Goal: Task Accomplishment & Management: Use online tool/utility

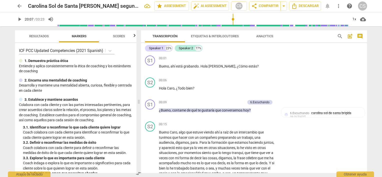
scroll to position [2607, 0]
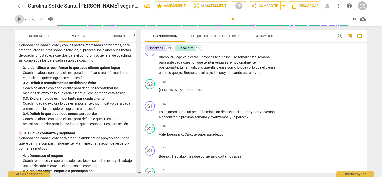
click at [21, 21] on span "play_arrow" at bounding box center [20, 19] width 6 height 6
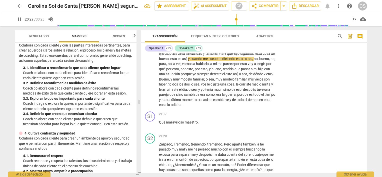
click at [18, 20] on span "pause" at bounding box center [20, 19] width 6 height 6
click at [19, 19] on span "play_arrow" at bounding box center [20, 19] width 6 height 6
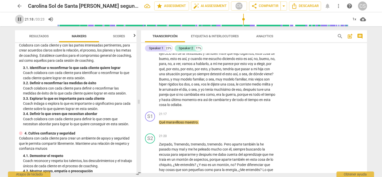
click at [19, 20] on span "pause" at bounding box center [20, 19] width 6 height 6
type input "1279"
click at [254, 117] on p "Add competency" at bounding box center [261, 114] width 24 height 5
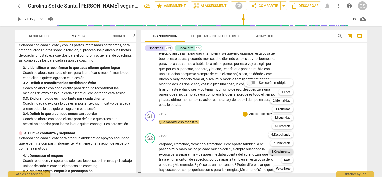
click at [279, 151] on b "8.Сrecimiento" at bounding box center [281, 152] width 19 height 6
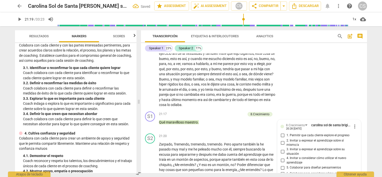
scroll to position [1720, 0]
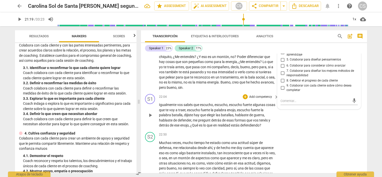
drag, startPoint x: 365, startPoint y: 130, endPoint x: 365, endPoint y: 126, distance: 4.3
click at [365, 126] on div "S1 play_arrow pause 22:04 + Add competency keyboard_arrow_right Igualmente vos …" at bounding box center [254, 111] width 226 height 38
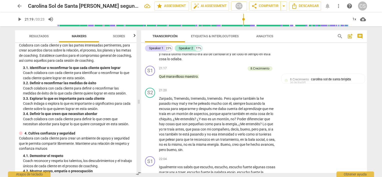
scroll to position [1653, 0]
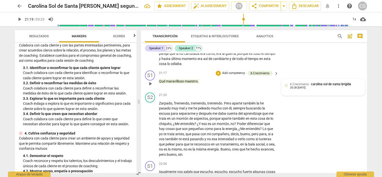
click at [299, 86] on span "8.Сrecimiento" at bounding box center [299, 85] width 19 height 4
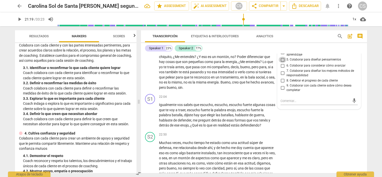
click at [281, 63] on input "5. Colaborar para diseñar pensamientos" at bounding box center [283, 60] width 8 height 6
checkbox input "true"
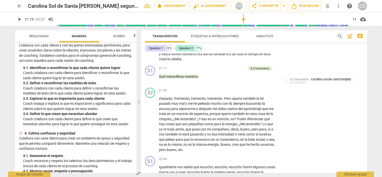
scroll to position [1639, 0]
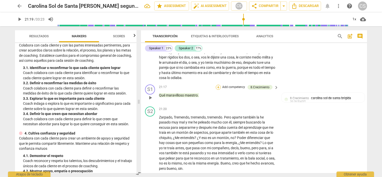
click at [217, 90] on div "+" at bounding box center [218, 87] width 5 height 5
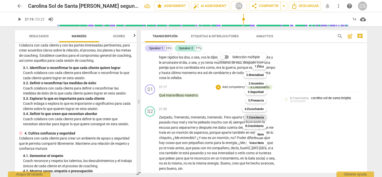
click at [251, 118] on b "7.Conciencia" at bounding box center [255, 118] width 17 height 6
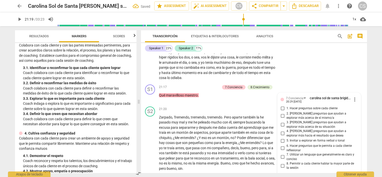
scroll to position [1717, 0]
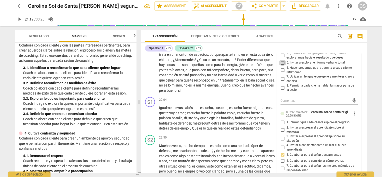
click at [282, 66] on input "5. Invitar a explorar en forma verbal o tonal" at bounding box center [283, 63] width 8 height 6
checkbox input "true"
click at [282, 82] on input "7. Utilizar un lenguaje que generalmente es claro y conciso" at bounding box center [283, 79] width 8 height 6
checkbox input "true"
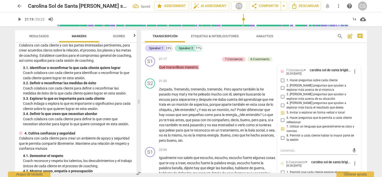
scroll to position [1653, 0]
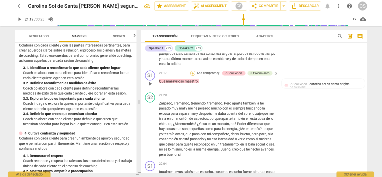
click at [192, 76] on div "+" at bounding box center [192, 73] width 5 height 5
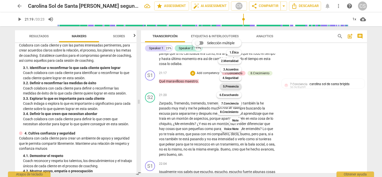
click at [228, 87] on b "5.Presencia" at bounding box center [231, 87] width 16 height 6
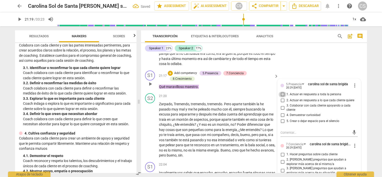
click at [282, 98] on input "1. Actuar en respuesta a toda la persona" at bounding box center [283, 95] width 8 height 6
checkbox input "true"
click at [282, 124] on input "5. Crear o dejar espacio para el silencio" at bounding box center [283, 121] width 8 height 6
checkbox input "true"
click at [20, 21] on span "play_arrow" at bounding box center [20, 19] width 6 height 6
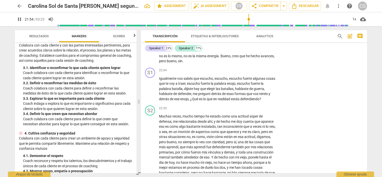
scroll to position [1752, 0]
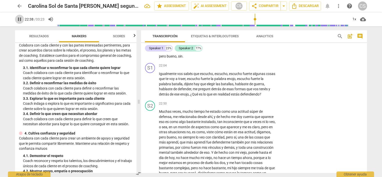
click at [18, 18] on span "pause" at bounding box center [20, 19] width 6 height 6
type input "1358"
click at [255, 68] on p "Add competency" at bounding box center [261, 66] width 24 height 5
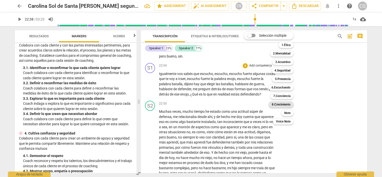
click at [283, 103] on b "8.Сrecimiento" at bounding box center [281, 105] width 19 height 6
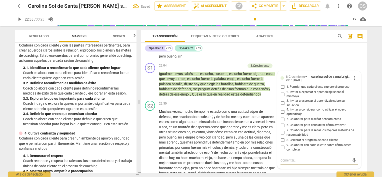
scroll to position [1753, 0]
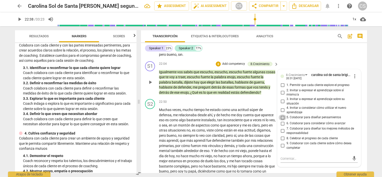
click at [282, 121] on input "5. Colaborar para diseñar pensamientos" at bounding box center [283, 118] width 8 height 6
checkbox input "true"
click at [216, 67] on div "+" at bounding box center [218, 64] width 5 height 5
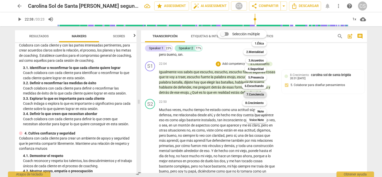
click at [255, 95] on b "7.Conciencia" at bounding box center [255, 95] width 17 height 6
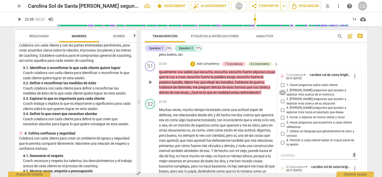
click at [282, 96] on input "2. [PERSON_NAME] preguntas que ayudan a explorar más acerca de sí mismo/a" at bounding box center [283, 93] width 8 height 6
checkbox input "true"
click at [282, 121] on input "5. Invitar a explorar en forma verbal o tonal" at bounding box center [283, 118] width 8 height 6
checkbox input "true"
click at [282, 128] on input "6. Hacer preguntas que le permita a cada cliente reflexionar" at bounding box center [283, 125] width 8 height 6
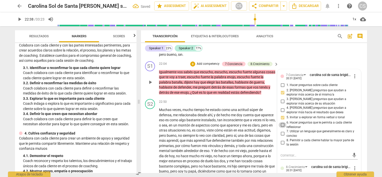
checkbox input "true"
click at [193, 67] on div "+" at bounding box center [192, 64] width 5 height 5
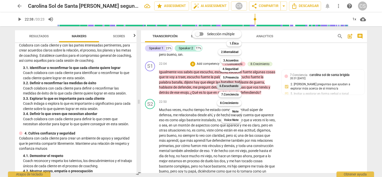
click at [226, 86] on b "6.Escuchando" at bounding box center [229, 86] width 19 height 6
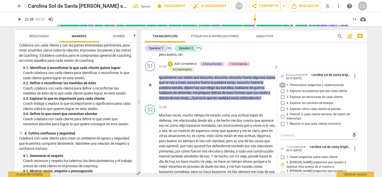
click at [280, 88] on input "1. Personalizar preguntas y observaciones" at bounding box center [283, 85] width 8 height 6
checkbox input "true"
click at [281, 94] on input "2. Explorar las palabras que usa cada cliente" at bounding box center [283, 91] width 8 height 6
checkbox input "true"
click at [170, 67] on div "+" at bounding box center [170, 64] width 5 height 5
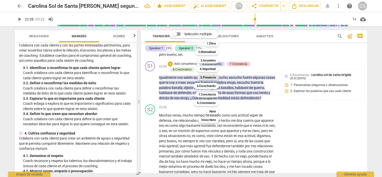
click at [209, 78] on b "5.Presencia" at bounding box center [208, 78] width 16 height 6
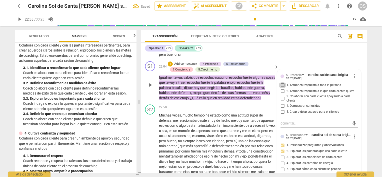
click at [281, 88] on input "1. Actuar en respuesta a toda la persona" at bounding box center [283, 85] width 8 height 6
checkbox input "true"
click at [282, 109] on input "4. Demuestrar curiosidad" at bounding box center [283, 106] width 8 height 6
checkbox input "true"
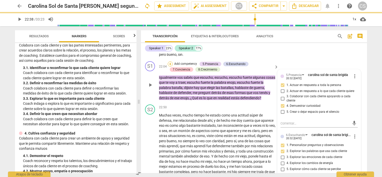
click at [170, 67] on div "+" at bounding box center [170, 64] width 5 height 5
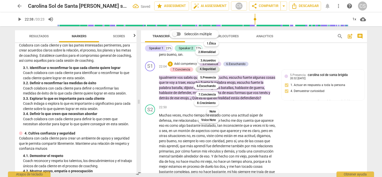
click at [205, 69] on b "4.Seguridad" at bounding box center [208, 69] width 16 height 6
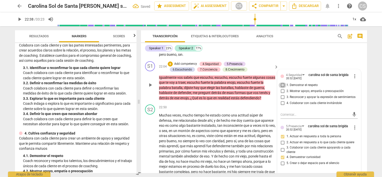
click at [282, 88] on input "1. Demostrar el respeto" at bounding box center [283, 85] width 8 height 6
checkbox input "true"
click at [280, 106] on input "4. Colaborar con cada cliente invitándole" at bounding box center [283, 103] width 8 height 6
checkbox input "true"
click at [17, 21] on span "play_arrow" at bounding box center [20, 19] width 6 height 6
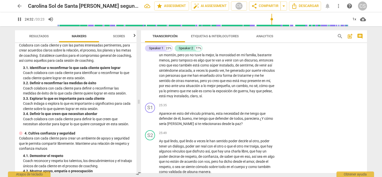
scroll to position [1921, 0]
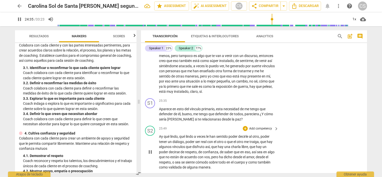
click at [365, 139] on div "S2 play_arrow pause 25:49 + Add competency keyboard_arrow_right Ay qué lindo , …" at bounding box center [254, 148] width 226 height 48
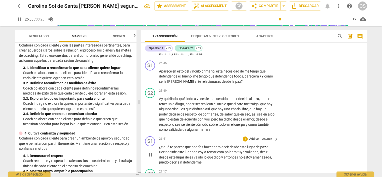
scroll to position [1968, 0]
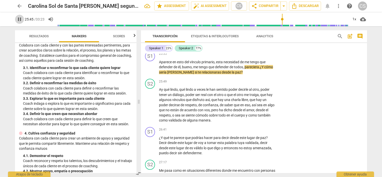
click at [19, 20] on span "pause" at bounding box center [20, 19] width 6 height 6
click at [19, 20] on span "play_arrow" at bounding box center [20, 19] width 6 height 6
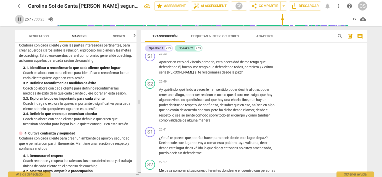
click at [19, 20] on span "pause" at bounding box center [20, 19] width 6 height 6
type input "1547"
click at [252, 56] on p "Add competency" at bounding box center [261, 54] width 24 height 5
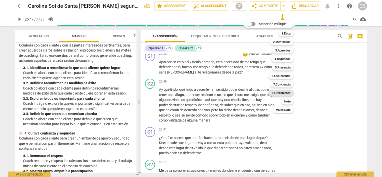
click at [280, 93] on b "8.Сrecimiento" at bounding box center [281, 93] width 19 height 6
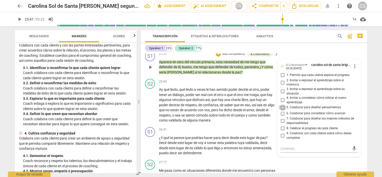
click at [282, 111] on input "5. Colaborar para diseñar pensamientos" at bounding box center [283, 108] width 8 height 6
checkbox input "true"
click at [281, 103] on input "4. Invitar a considerar cómo utilizar el nuevo aprendizaje" at bounding box center [283, 100] width 8 height 6
checkbox input "true"
click at [281, 95] on input "3. Invitar a expresar el aprendizaje sobre su situación" at bounding box center [283, 92] width 8 height 6
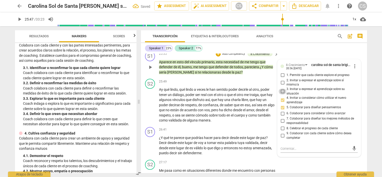
checkbox input "true"
click at [281, 86] on input "2. Invitar a expresar el aprendizaje sobre sí mismo/a" at bounding box center [283, 83] width 8 height 6
checkbox input "true"
click at [281, 78] on input "1. Permitir que cada cliente explore el progreso" at bounding box center [283, 75] width 8 height 6
checkbox input "true"
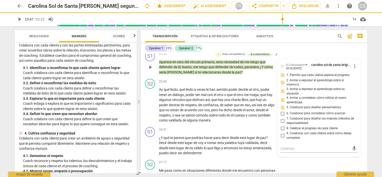
click at [220, 57] on div "+" at bounding box center [218, 54] width 5 height 5
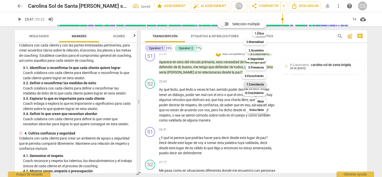
click at [251, 84] on b "7.Conciencia" at bounding box center [255, 85] width 17 height 6
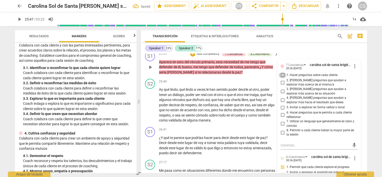
click at [282, 78] on input "1. Hacer preguntas sobre cada cliente" at bounding box center [283, 75] width 8 height 6
checkbox input "true"
click at [282, 111] on input "5. Invitar a explorar en forma verbal o tonal" at bounding box center [283, 108] width 8 height 6
checkbox input "true"
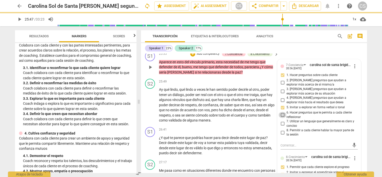
click at [281, 118] on input "6. Hacer preguntas que le permita a cada cliente reflexionar" at bounding box center [283, 115] width 8 height 6
checkbox input "true"
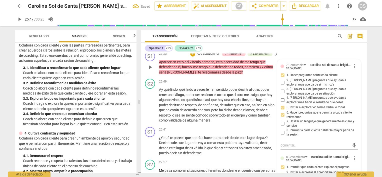
click at [281, 127] on input "7. Utilizar un lenguaje que generalmente es claro y conciso" at bounding box center [283, 124] width 8 height 6
checkbox input "true"
click at [282, 86] on input "2. [PERSON_NAME] preguntas que ayudan a explorar más acerca de sí mismo/a" at bounding box center [283, 83] width 8 height 6
checkbox input "true"
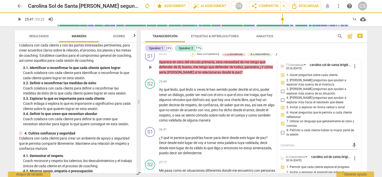
click at [193, 57] on div "+" at bounding box center [192, 54] width 5 height 5
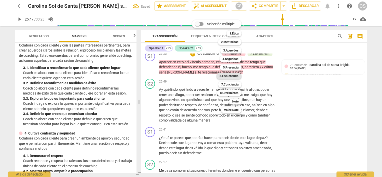
click at [232, 75] on b "6.Escuchando" at bounding box center [229, 76] width 19 height 6
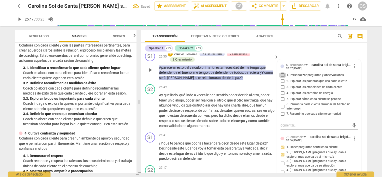
click at [282, 78] on input "1. Personalizar preguntas y observaciones" at bounding box center [283, 75] width 8 height 6
checkbox input "true"
click at [281, 90] on input "3. Explorar las emociones de cada cliente" at bounding box center [283, 87] width 8 height 6
checkbox input "true"
click at [282, 102] on input "5. Explorar cómo cada cliente se percibe" at bounding box center [283, 99] width 8 height 6
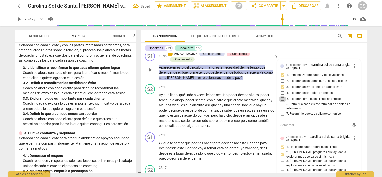
checkbox input "true"
click at [280, 110] on input "6. Permitir a cada cliente terminar de hablar sin interrumpir" at bounding box center [283, 107] width 8 height 6
checkbox input "true"
click at [169, 57] on div "+" at bounding box center [170, 54] width 5 height 5
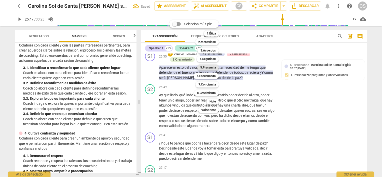
click at [205, 67] on b "5.Presencia" at bounding box center [208, 68] width 16 height 6
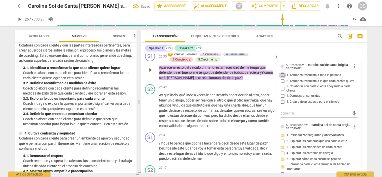
click at [281, 78] on input "1. Actuar en respuesta a toda la persona" at bounding box center [283, 75] width 8 height 6
checkbox input "true"
click at [282, 99] on input "4. Demuestrar curiosidad" at bounding box center [283, 96] width 8 height 6
checkbox input "true"
click at [282, 84] on input "2. Actuar en respuesta a lo que cada cliente quiere" at bounding box center [283, 81] width 8 height 6
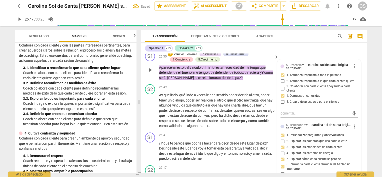
checkbox input "true"
click at [18, 20] on span "play_arrow" at bounding box center [20, 19] width 6 height 6
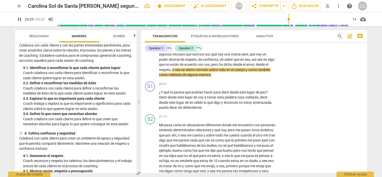
scroll to position [2042, 0]
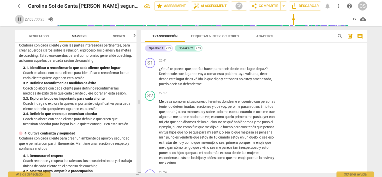
click at [19, 20] on span "pause" at bounding box center [20, 19] width 6 height 6
type input "1624"
click at [258, 63] on p "Add competency" at bounding box center [261, 61] width 24 height 5
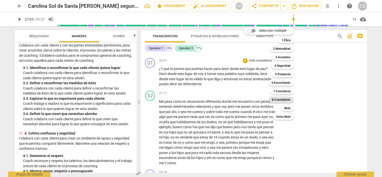
click at [276, 100] on b "8.Сrecimiento" at bounding box center [281, 100] width 19 height 6
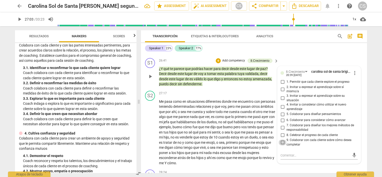
click at [282, 146] on input "9. Colaborar con cada cliente sobre cómo desea completar" at bounding box center [283, 143] width 8 height 6
checkbox input "true"
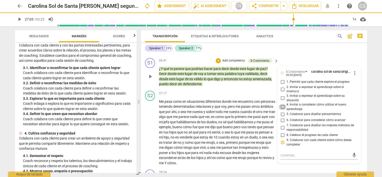
click at [280, 110] on input "4. Invitar a considerar cómo utilizar el nuevo aprendizaje" at bounding box center [283, 107] width 8 height 6
checkbox input "true"
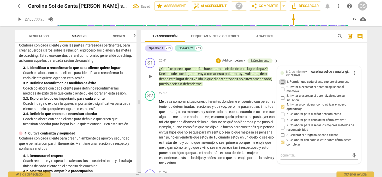
click at [282, 85] on input "1. Permitir que cada cliente explore el progreso" at bounding box center [283, 82] width 8 height 6
checkbox input "true"
click at [221, 63] on div "+ Add competency" at bounding box center [231, 60] width 30 height 5
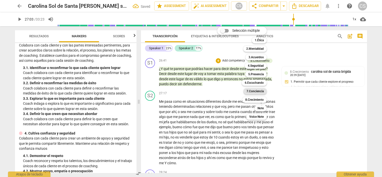
click at [254, 91] on b "7.Conciencia" at bounding box center [255, 91] width 17 height 6
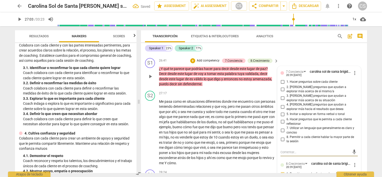
click at [280, 85] on input "1. Hacer preguntas sobre cada cliente" at bounding box center [283, 82] width 8 height 6
checkbox input "true"
click at [281, 92] on input "2. [PERSON_NAME] preguntas que ayudan a explorar más acerca de sí mismo/a" at bounding box center [283, 89] width 8 height 6
checkbox input "true"
click at [280, 117] on input "5. Invitar a explorar en forma verbal o tonal" at bounding box center [283, 114] width 8 height 6
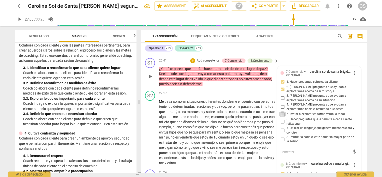
checkbox input "true"
click at [283, 125] on input "6. Hacer preguntas que le permita a cada cliente reflexionar" at bounding box center [283, 122] width 8 height 6
checkbox input "true"
click at [195, 63] on div "+" at bounding box center [192, 60] width 5 height 5
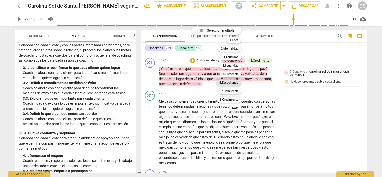
click at [228, 82] on b "6.Escuchando" at bounding box center [229, 83] width 19 height 6
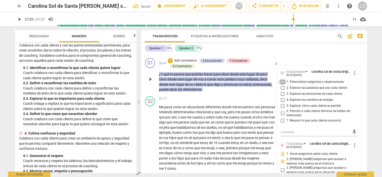
click at [282, 85] on input "1. Personalizar preguntas y observaciones" at bounding box center [283, 82] width 8 height 6
checkbox input "true"
click at [281, 91] on input "2. Explorar las palabras que usa cada cliente" at bounding box center [283, 88] width 8 height 6
checkbox input "true"
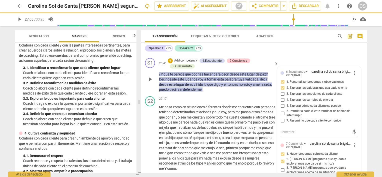
click at [282, 103] on input "4. Explorar los cambios de energía" at bounding box center [283, 100] width 8 height 6
checkbox input "true"
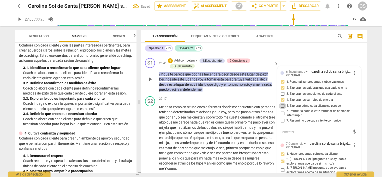
click at [283, 109] on input "5. Explorar cómo cada cliente se percibe" at bounding box center [283, 106] width 8 height 6
checkbox input "true"
click at [172, 63] on div "+" at bounding box center [170, 60] width 5 height 5
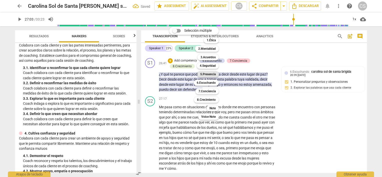
click at [204, 76] on b "5.Presencia" at bounding box center [208, 74] width 16 height 6
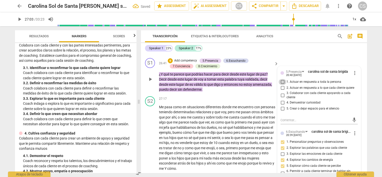
click at [282, 85] on input "1. Actuar en respuesta a toda la persona" at bounding box center [283, 82] width 8 height 6
checkbox input "true"
click at [282, 112] on input "5. Crear o dejar espacio para el silencio" at bounding box center [283, 109] width 8 height 6
checkbox input "true"
click at [172, 63] on div "+" at bounding box center [170, 60] width 5 height 5
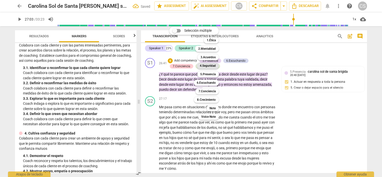
click at [204, 65] on b "4.Seguridad" at bounding box center [208, 66] width 16 height 6
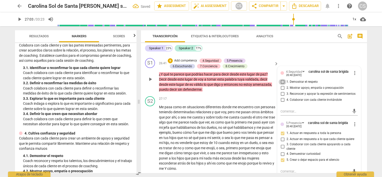
click at [282, 85] on input "1. Demostrar el respeto" at bounding box center [283, 82] width 8 height 6
checkbox input "true"
click at [282, 103] on input "4. Colaborar con cada cliente invitándole" at bounding box center [283, 100] width 8 height 6
checkbox input "true"
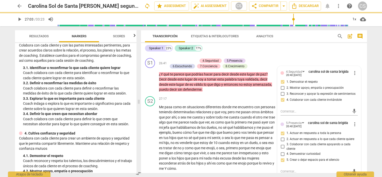
click at [17, 17] on span "play_arrow" at bounding box center [20, 19] width 6 height 6
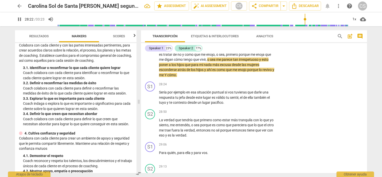
scroll to position [2159, 0]
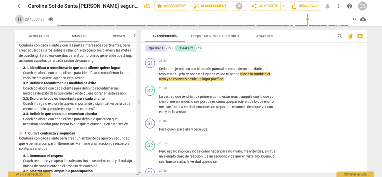
click at [19, 20] on span "pause" at bounding box center [20, 19] width 6 height 6
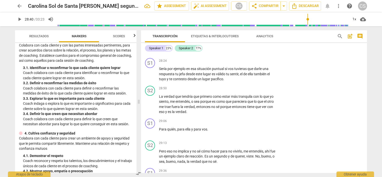
type input "1721"
click at [259, 63] on p "Add competency" at bounding box center [261, 61] width 24 height 5
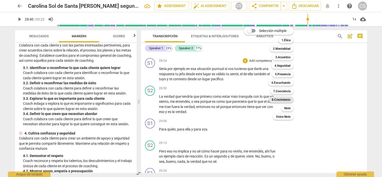
click at [283, 99] on b "8.Сrecimiento" at bounding box center [281, 100] width 19 height 6
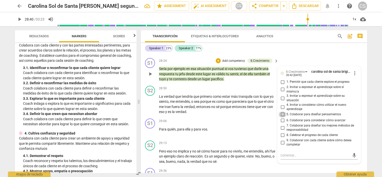
click at [281, 118] on input "5. Colaborar para diseñar pensamientos" at bounding box center [283, 115] width 8 height 6
checkbox input "true"
click at [220, 63] on div "+" at bounding box center [218, 60] width 5 height 5
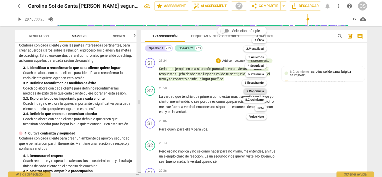
click at [251, 91] on b "7.Conciencia" at bounding box center [255, 91] width 17 height 6
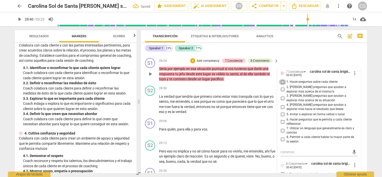
click at [282, 85] on input "1. Hacer preguntas sobre cada cliente" at bounding box center [283, 82] width 8 height 6
checkbox input "true"
click at [280, 118] on input "5. Invitar a explorar en forma verbal o tonal" at bounding box center [283, 115] width 8 height 6
checkbox input "true"
click at [193, 63] on div "+" at bounding box center [192, 60] width 5 height 5
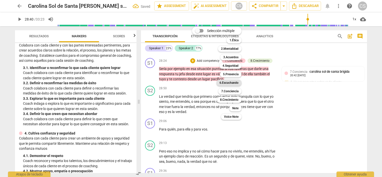
click at [225, 81] on b "6.Escuchando" at bounding box center [229, 83] width 19 height 6
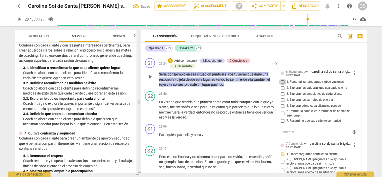
click at [281, 85] on input "1. Personalizar preguntas y observaciones" at bounding box center [283, 82] width 8 height 6
checkbox input "true"
click at [283, 109] on input "5. Explorar cómo cada cliente se percibe" at bounding box center [283, 106] width 8 height 6
checkbox input "true"
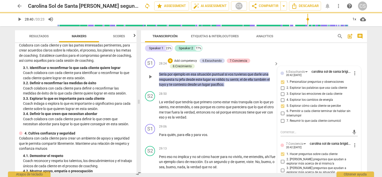
click at [176, 63] on p "Add competency" at bounding box center [186, 61] width 24 height 5
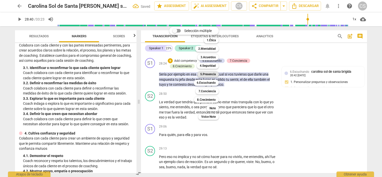
click at [206, 74] on b "5.Presencia" at bounding box center [208, 74] width 16 height 6
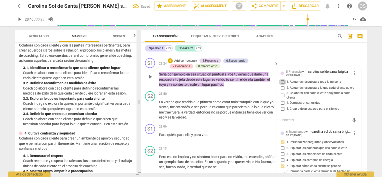
click at [281, 85] on input "1. Actuar en respuesta a toda la persona" at bounding box center [283, 82] width 8 height 6
checkbox input "true"
click at [281, 99] on input "3. Colaborar con cada cliente apoyando a cada cliente" at bounding box center [283, 96] width 8 height 6
checkbox input "true"
click at [280, 106] on input "4. Demuestrar curiosidad" at bounding box center [283, 103] width 8 height 6
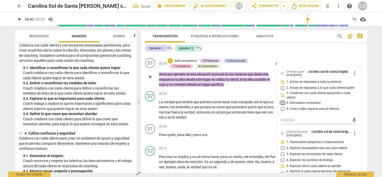
checkbox input "true"
click at [19, 21] on span "play_arrow" at bounding box center [20, 19] width 6 height 6
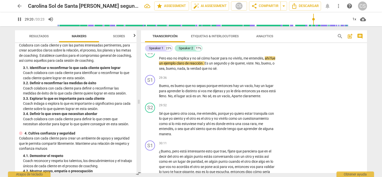
scroll to position [2263, 0]
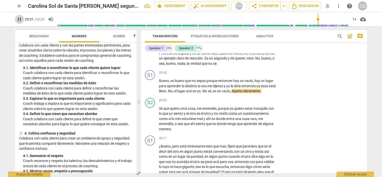
click at [18, 20] on span "pause" at bounding box center [20, 19] width 6 height 6
type input "1792"
click at [264, 75] on p "Add competency" at bounding box center [261, 73] width 24 height 5
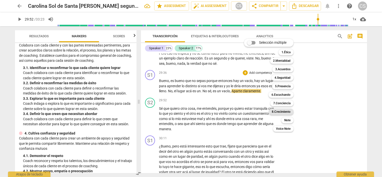
click at [279, 111] on b "8.Сrecimiento" at bounding box center [281, 112] width 19 height 6
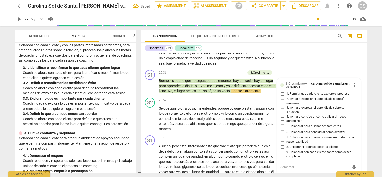
scroll to position [2329, 0]
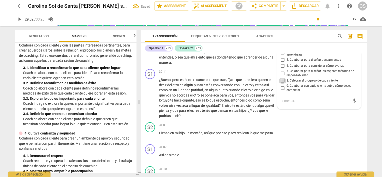
click at [280, 84] on input "8. Celebrar el progreso de cada cliente" at bounding box center [283, 81] width 8 height 6
checkbox input "true"
click at [282, 63] on input "5. Colaborar para diseñar pensamientos" at bounding box center [283, 60] width 8 height 6
checkbox input "true"
drag, startPoint x: 365, startPoint y: 154, endPoint x: 365, endPoint y: 151, distance: 2.8
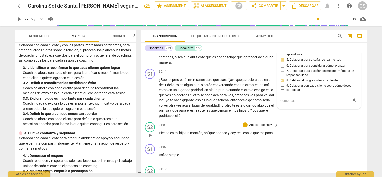
click at [365, 142] on div "S2 play_arrow pause 31:01 + Add competency keyboard_arrow_right Pienso en mi hi…" at bounding box center [254, 131] width 226 height 22
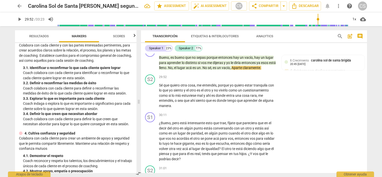
scroll to position [2272, 0]
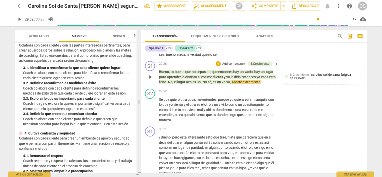
click at [232, 66] on p "Add competency" at bounding box center [234, 64] width 24 height 5
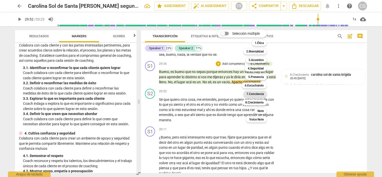
click at [256, 93] on b "7.Conciencia" at bounding box center [255, 94] width 17 height 6
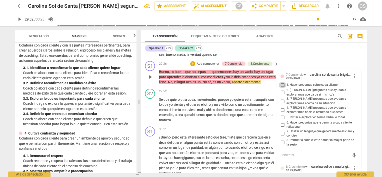
click at [283, 88] on input "1. Hacer preguntas sobre cada cliente" at bounding box center [283, 85] width 8 height 6
click at [282, 88] on input "1. Hacer preguntas sobre cada cliente" at bounding box center [283, 85] width 8 height 6
checkbox input "false"
click at [282, 121] on input "5. Invitar a explorar en forma verbal o tonal" at bounding box center [283, 118] width 8 height 6
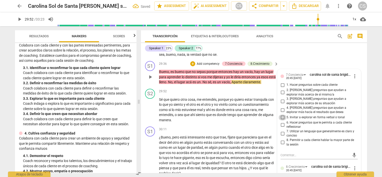
checkbox input "true"
click at [282, 128] on input "6. Hacer preguntas que le permita a cada cliente reflexionar" at bounding box center [283, 125] width 8 height 6
checkbox input "true"
click at [197, 66] on p "Add competency" at bounding box center [208, 64] width 24 height 5
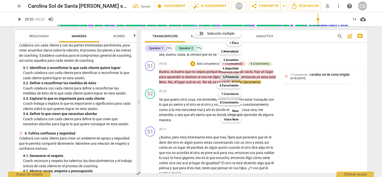
click at [227, 76] on b "5.Presencia" at bounding box center [231, 77] width 16 height 6
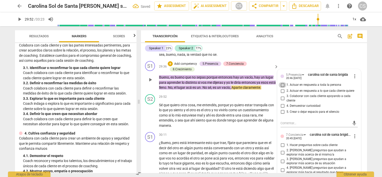
click at [281, 88] on input "1. Actuar en respuesta a toda la persona" at bounding box center [283, 85] width 8 height 6
checkbox input "true"
click at [282, 102] on input "3. Colaborar con cada cliente apoyando a cada cliente" at bounding box center [283, 99] width 8 height 6
checkbox input "true"
click at [17, 19] on span "play_arrow" at bounding box center [20, 19] width 6 height 6
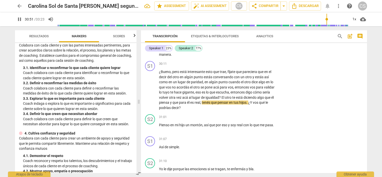
scroll to position [2343, 0]
click at [19, 19] on span "pause" at bounding box center [20, 19] width 6 height 6
type input "1858"
click at [253, 66] on p "Add competency" at bounding box center [261, 64] width 24 height 5
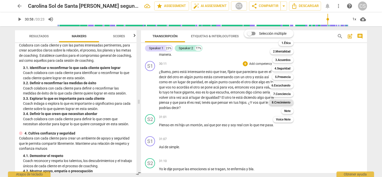
click at [277, 102] on b "8.Сrecimiento" at bounding box center [281, 103] width 19 height 6
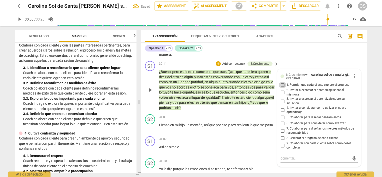
click at [282, 88] on input "1. Permitir que cada cliente explore el progreso" at bounding box center [283, 85] width 8 height 6
checkbox input "true"
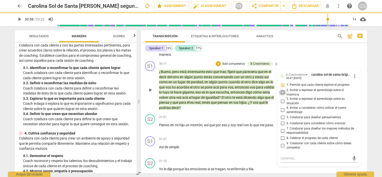
click at [282, 96] on input "2. Invitar a expresar el aprendizaje sobre sí mismo/a" at bounding box center [283, 93] width 8 height 6
checkbox input "true"
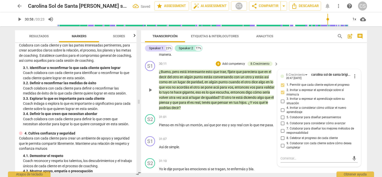
click at [281, 104] on input "3. Invitar a expresar el aprendizaje sobre su situación" at bounding box center [283, 101] width 8 height 6
checkbox input "true"
click at [281, 121] on input "5. Colaborar para diseñar pensamientos" at bounding box center [283, 118] width 8 height 6
checkbox input "true"
click at [224, 66] on p "Add competency" at bounding box center [234, 64] width 24 height 5
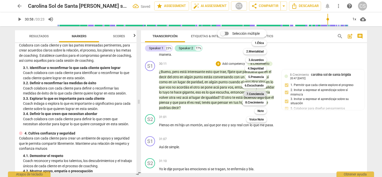
click at [255, 94] on b "7.Conciencia" at bounding box center [255, 94] width 17 height 6
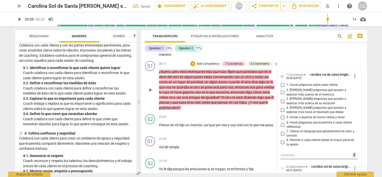
click at [282, 96] on input "2. [PERSON_NAME] preguntas que ayudan a explorar más acerca de sí mismo/a" at bounding box center [283, 93] width 8 height 6
checkbox input "true"
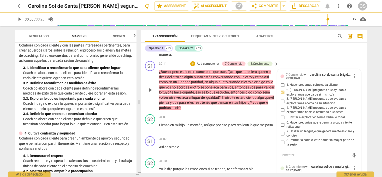
click at [281, 104] on input "3. [PERSON_NAME] preguntas que ayudan a explorar más acerca de su situación" at bounding box center [283, 101] width 8 height 6
checkbox input "true"
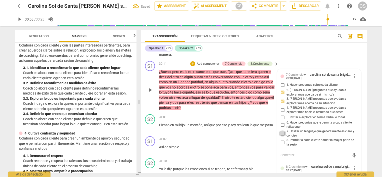
click at [281, 137] on input "7. Utilizar un lenguaje que generalmente es claro y conciso" at bounding box center [283, 134] width 8 height 6
checkbox input "true"
click at [280, 146] on input "8. Permitir a cada cliente hablar la mayor parte de la sesión" at bounding box center [283, 143] width 8 height 6
checkbox input "true"
click at [200, 66] on p "Add competency" at bounding box center [208, 64] width 24 height 5
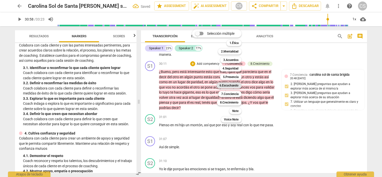
click at [224, 84] on b "6.Escuchando" at bounding box center [229, 86] width 19 height 6
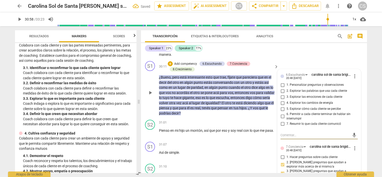
click at [282, 88] on input "1. Personalizar preguntas y observaciones" at bounding box center [283, 85] width 8 height 6
checkbox input "true"
click at [282, 94] on input "2. Explorar las palabras que usa cada cliente" at bounding box center [283, 91] width 8 height 6
checkbox input "true"
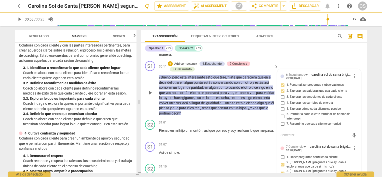
click at [281, 112] on input "5. Explorar cómo cada cliente se percibe" at bounding box center [283, 109] width 8 height 6
checkbox input "true"
click at [177, 66] on p "Add competency" at bounding box center [186, 64] width 24 height 5
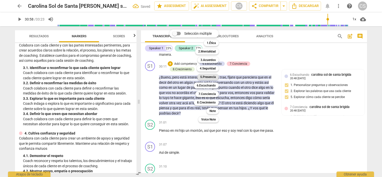
click at [207, 78] on b "5.Presencia" at bounding box center [208, 77] width 16 height 6
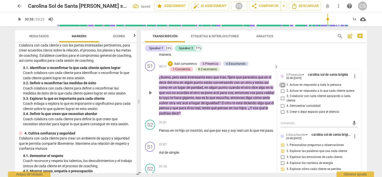
click at [283, 88] on input "1. Actuar en respuesta a toda la persona" at bounding box center [283, 85] width 8 height 6
checkbox input "true"
click at [282, 115] on input "5. Crear o dejar espacio para el silencio" at bounding box center [283, 112] width 8 height 6
checkbox input "true"
click at [174, 66] on p "Add competency" at bounding box center [186, 64] width 24 height 5
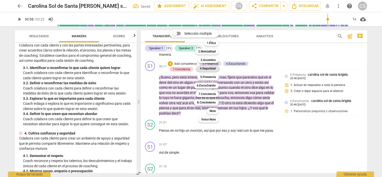
click at [206, 70] on b "4.Seguridad" at bounding box center [208, 69] width 16 height 6
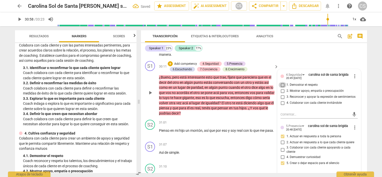
click at [282, 88] on input "1. Demostrar el respeto" at bounding box center [283, 85] width 8 height 6
checkbox input "true"
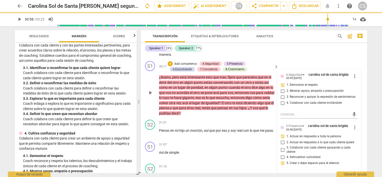
click at [282, 100] on input "3. Reconocer y apoyar la expresión de sentimientos" at bounding box center [283, 97] width 8 height 6
checkbox input "true"
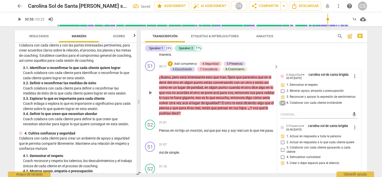
click at [283, 106] on input "4. Colaborar con cada cliente invitándole" at bounding box center [283, 103] width 8 height 6
checkbox input "true"
click at [19, 19] on span "play_arrow" at bounding box center [20, 19] width 6 height 6
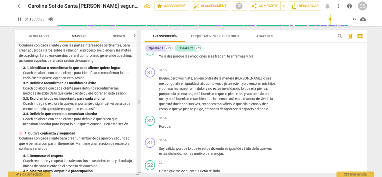
scroll to position [2471, 0]
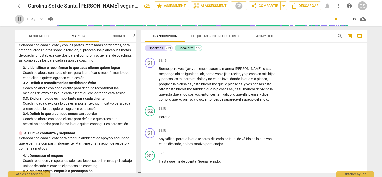
click at [18, 17] on span "pause" at bounding box center [20, 19] width 6 height 6
type input "1915"
click at [259, 63] on p "Add competency" at bounding box center [261, 61] width 24 height 5
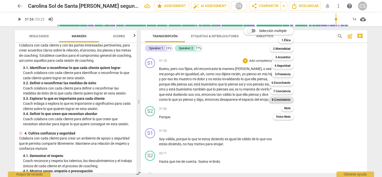
click at [278, 99] on b "8.Сrecimiento" at bounding box center [281, 100] width 19 height 6
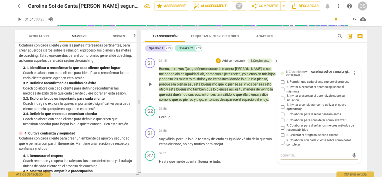
click at [281, 118] on input "5. Colaborar para diseñar pensamientos" at bounding box center [283, 115] width 8 height 6
checkbox input "true"
click at [281, 110] on input "4. Invitar a considerar cómo utilizar el nuevo aprendizaje" at bounding box center [283, 107] width 8 height 6
checkbox input "true"
click at [227, 63] on p "Add competency" at bounding box center [234, 61] width 24 height 5
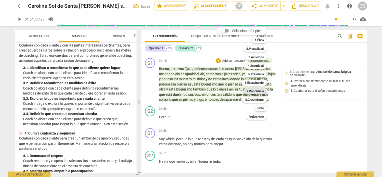
click at [253, 90] on b "7.Conciencia" at bounding box center [255, 91] width 17 height 6
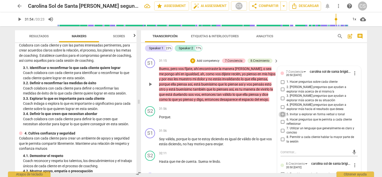
click at [282, 118] on input "5. Invitar a explorar en forma verbal o tonal" at bounding box center [283, 115] width 8 height 6
checkbox input "true"
click at [282, 125] on input "6. Hacer preguntas que le permita a cada cliente reflexionar" at bounding box center [283, 122] width 8 height 6
checkbox input "true"
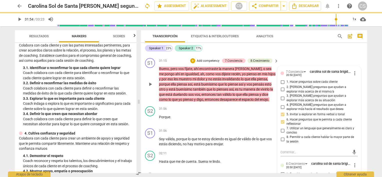
click at [280, 134] on input "7. Utilizar un lenguaje que generalmente es claro y conciso" at bounding box center [283, 131] width 8 height 6
checkbox input "true"
click at [205, 63] on p "Add competency" at bounding box center [208, 61] width 24 height 5
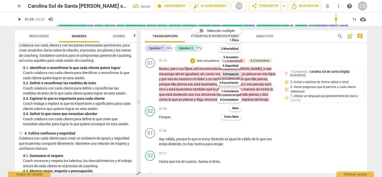
click at [229, 74] on b "5.Presencia" at bounding box center [231, 74] width 16 height 6
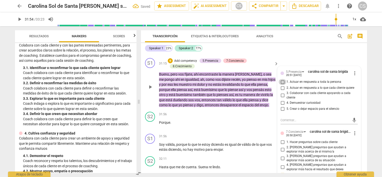
click at [282, 85] on input "1. Actuar en respuesta a toda la persona" at bounding box center [283, 82] width 8 height 6
checkbox input "true"
click at [281, 99] on input "3. Colaborar con cada cliente apoyando a cada cliente" at bounding box center [283, 96] width 8 height 6
checkbox input "true"
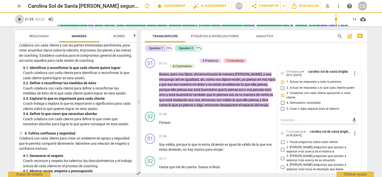
click at [20, 20] on span "play_arrow" at bounding box center [20, 19] width 6 height 6
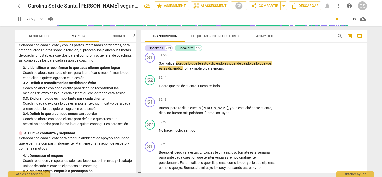
scroll to position [2575, 0]
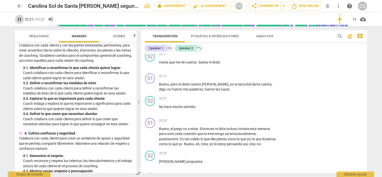
click at [19, 18] on span "pause" at bounding box center [20, 19] width 6 height 6
type input "1942"
click at [255, 79] on p "Add competency" at bounding box center [261, 76] width 24 height 5
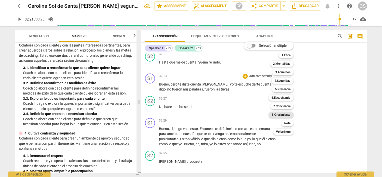
click at [279, 115] on b "8.Сrecimiento" at bounding box center [281, 115] width 19 height 6
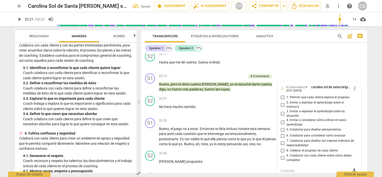
scroll to position [2645, 0]
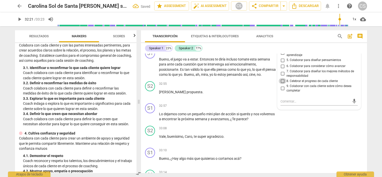
click at [281, 84] on input "8. Celebrar el progreso de cada cliente" at bounding box center [283, 81] width 8 height 6
checkbox input "true"
click at [281, 77] on input "7. Colaborar para diseñar los mejores métodos de responsabilidad" at bounding box center [283, 74] width 8 height 6
checkbox input "true"
click at [282, 63] on input "5. Colaborar para diseñar pensamientos" at bounding box center [283, 60] width 8 height 6
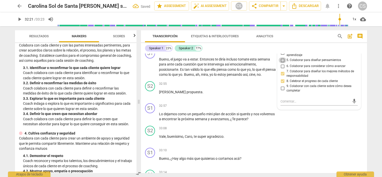
checkbox input "true"
click at [22, 21] on span "play_arrow" at bounding box center [20, 19] width 6 height 6
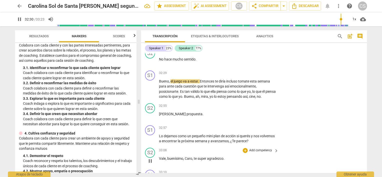
scroll to position [2632, 0]
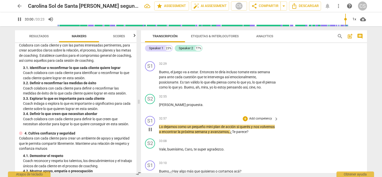
click at [268, 121] on p "Add competency" at bounding box center [261, 119] width 24 height 5
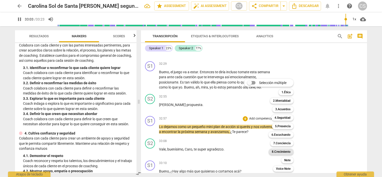
click at [278, 152] on b "8.Сrecimiento" at bounding box center [281, 152] width 19 height 6
type input "1983"
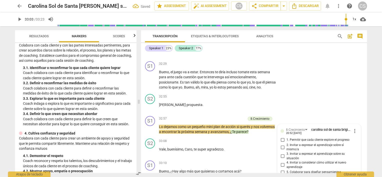
scroll to position [2713, 0]
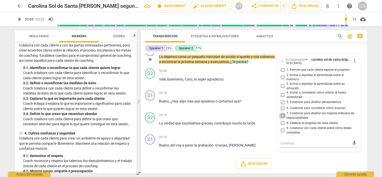
click at [281, 117] on input "7. Colaborar para diseñar los mejores métodos de responsabilidad" at bounding box center [283, 116] width 8 height 6
checkbox input "true"
click at [281, 97] on input "4. Invitar a considerar cómo utilizar el nuevo aprendizaje" at bounding box center [283, 95] width 8 height 6
checkbox input "true"
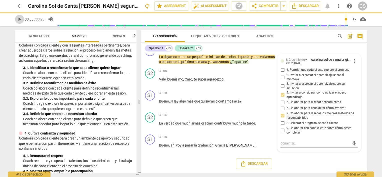
click at [19, 20] on span "play_arrow" at bounding box center [20, 19] width 6 height 6
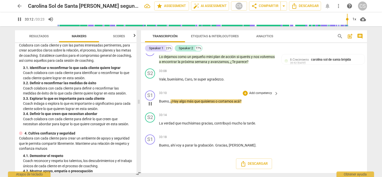
click at [256, 94] on p "Add competency" at bounding box center [261, 93] width 24 height 5
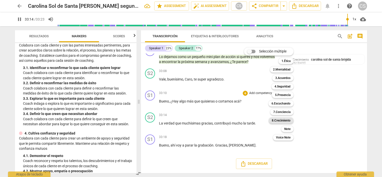
click at [275, 121] on b "8.Сrecimiento" at bounding box center [281, 121] width 19 height 6
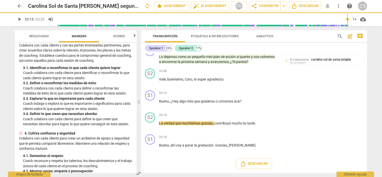
type input "1995"
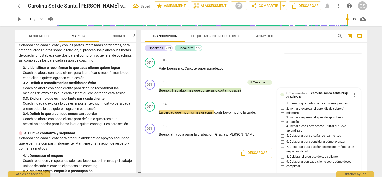
scroll to position [2737, 0]
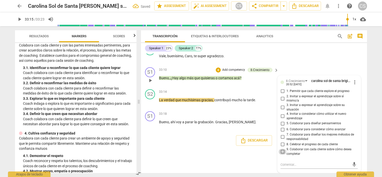
click at [282, 152] on input "9. Colaborar con cada cliente sobre cómo desea completar" at bounding box center [283, 152] width 8 height 6
checkbox input "true"
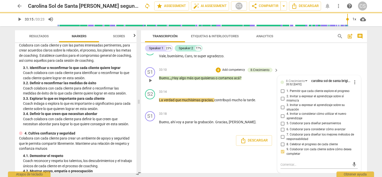
click at [281, 145] on input "8. Celebrar el progreso de cada cliente" at bounding box center [283, 144] width 8 height 6
checkbox input "true"
click at [18, 18] on span "play_arrow" at bounding box center [20, 19] width 6 height 6
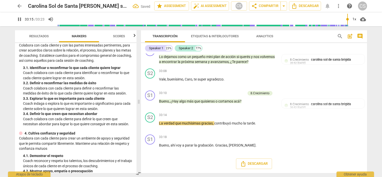
scroll to position [2713, 0]
type input "2003"
click at [20, 6] on span "arrow_back" at bounding box center [20, 6] width 6 height 6
